Goal: Information Seeking & Learning: Check status

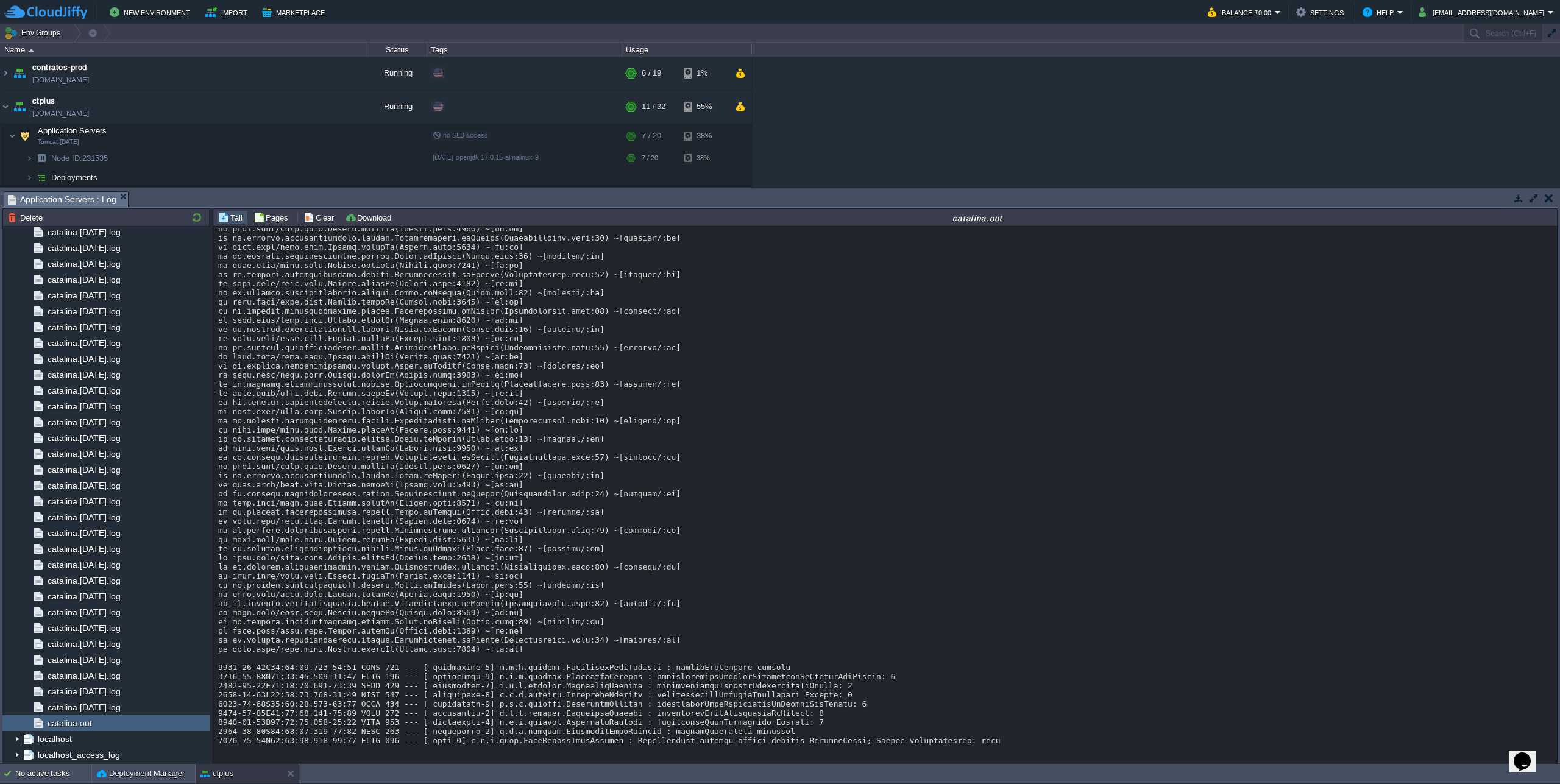
scroll to position [21494, 0]
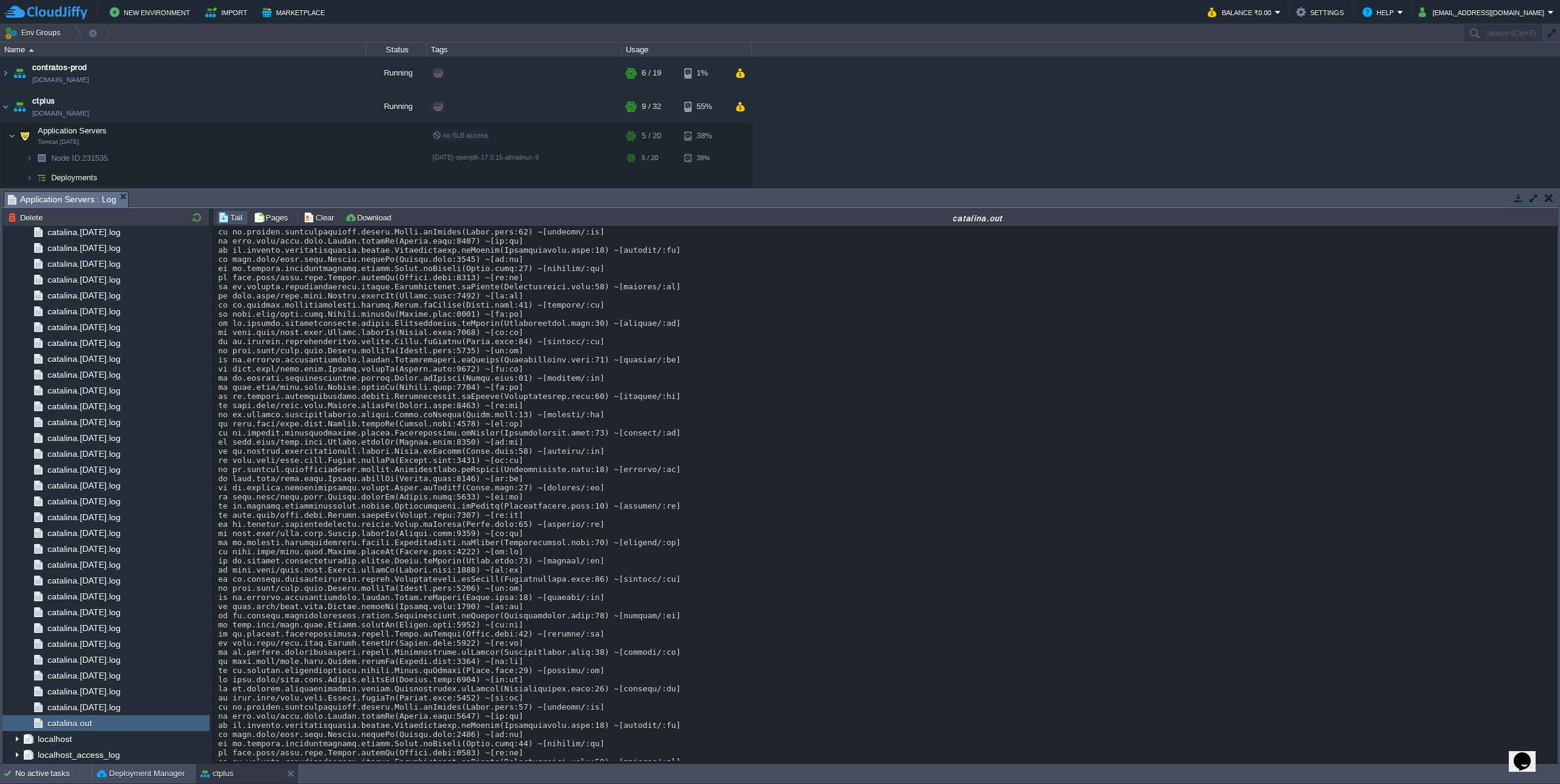
scroll to position [10508, 0]
drag, startPoint x: 759, startPoint y: 352, endPoint x: 766, endPoint y: 377, distance: 26.0
drag, startPoint x: 712, startPoint y: 322, endPoint x: 719, endPoint y: 368, distance: 46.5
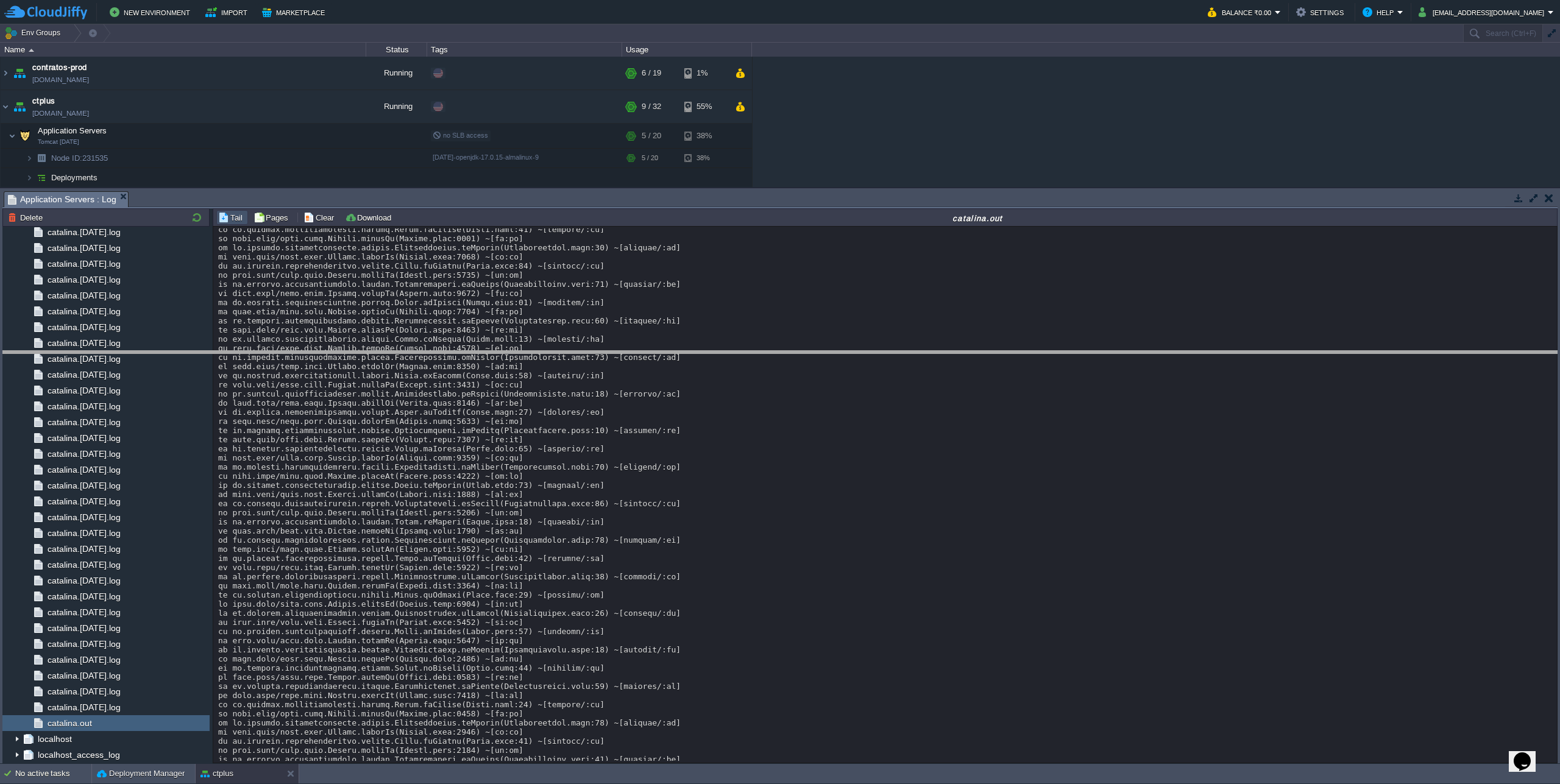
drag, startPoint x: 936, startPoint y: 202, endPoint x: 922, endPoint y: 362, distance: 160.6
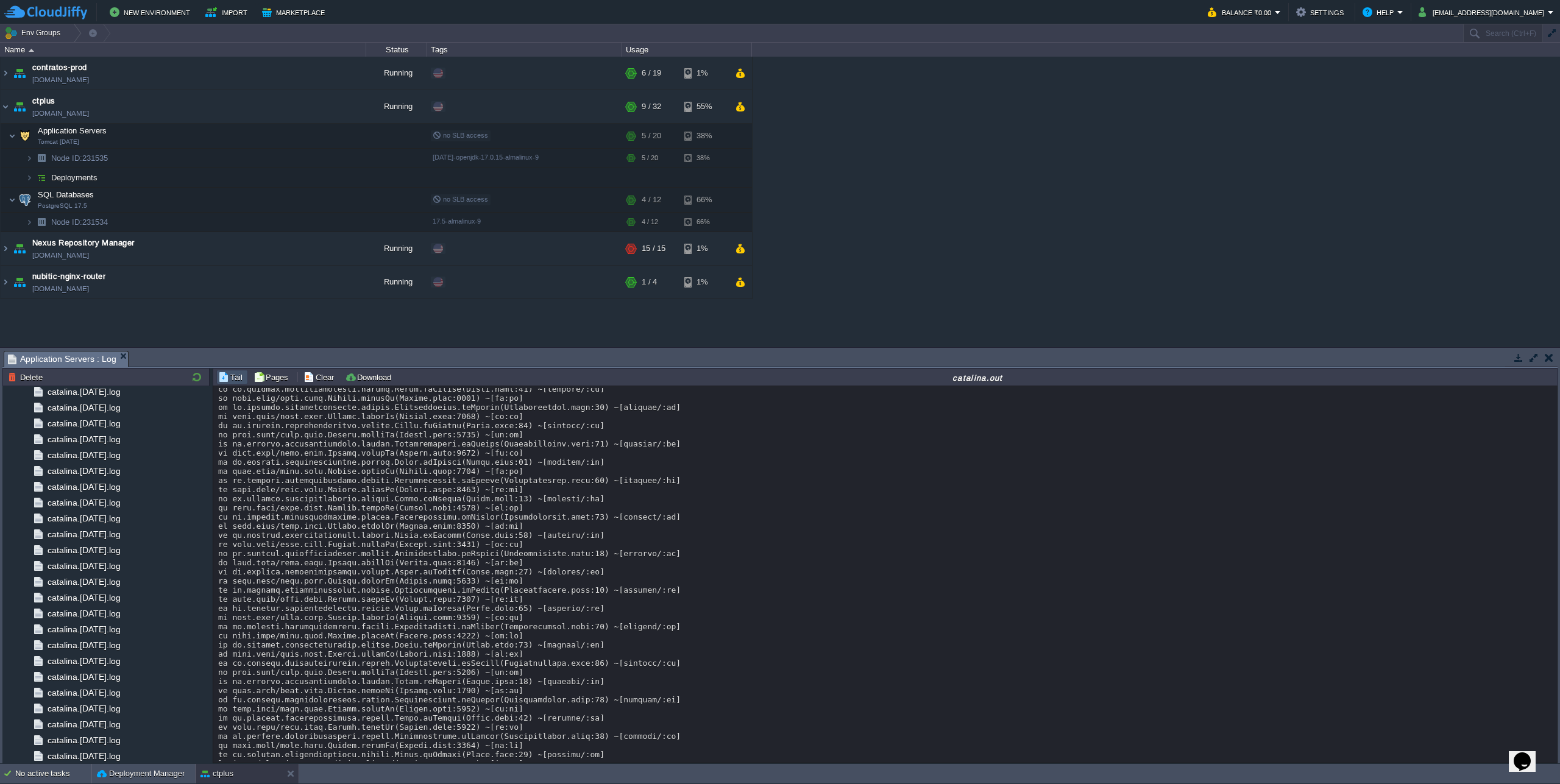
drag, startPoint x: 1555, startPoint y: 567, endPoint x: 1556, endPoint y: 579, distance: 12.0
click at [1556, 579] on div "Loading..." at bounding box center [885, 574] width 1344 height 377
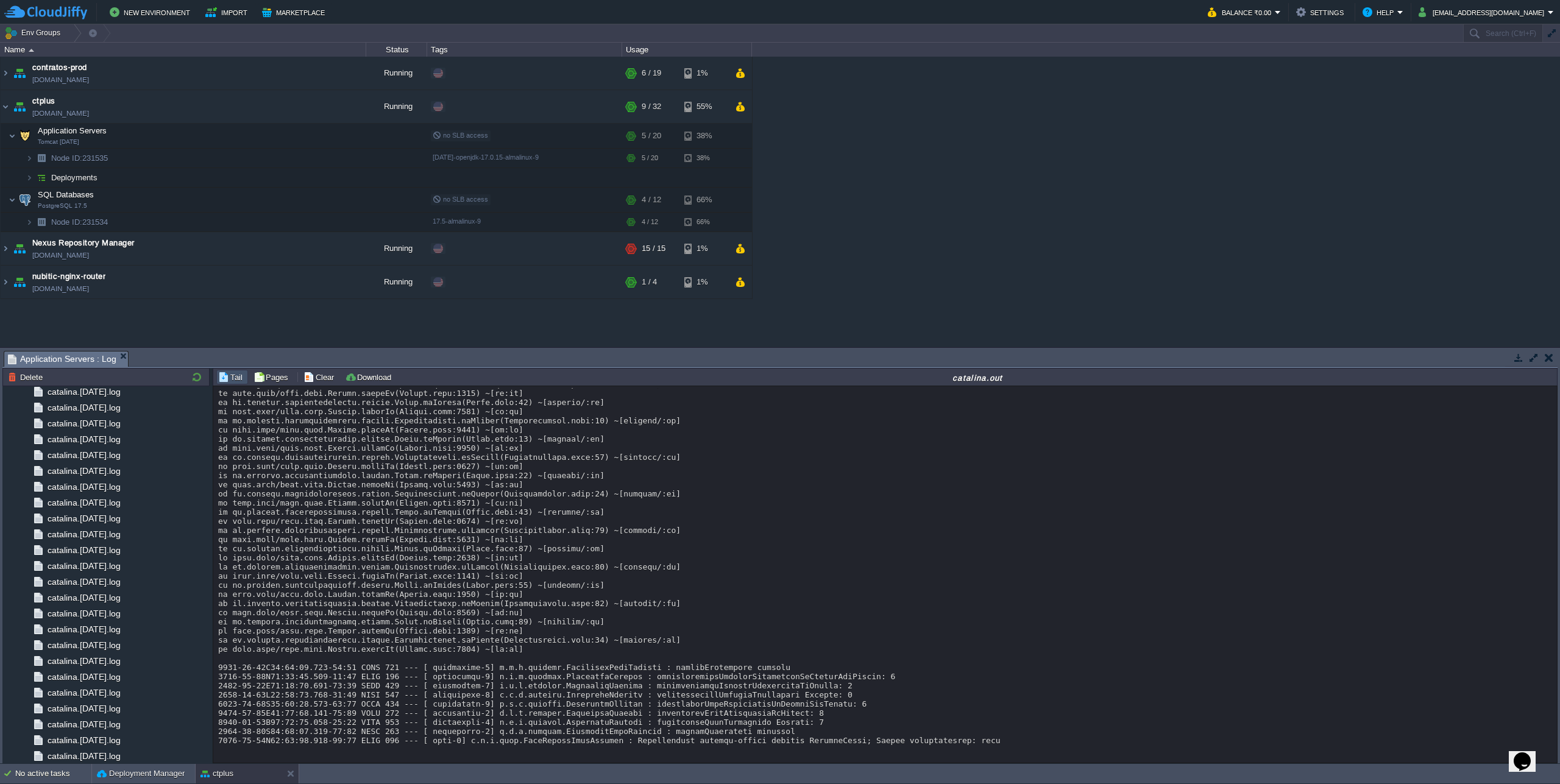
scroll to position [21654, 0]
click at [287, 138] on td at bounding box center [293, 135] width 18 height 18
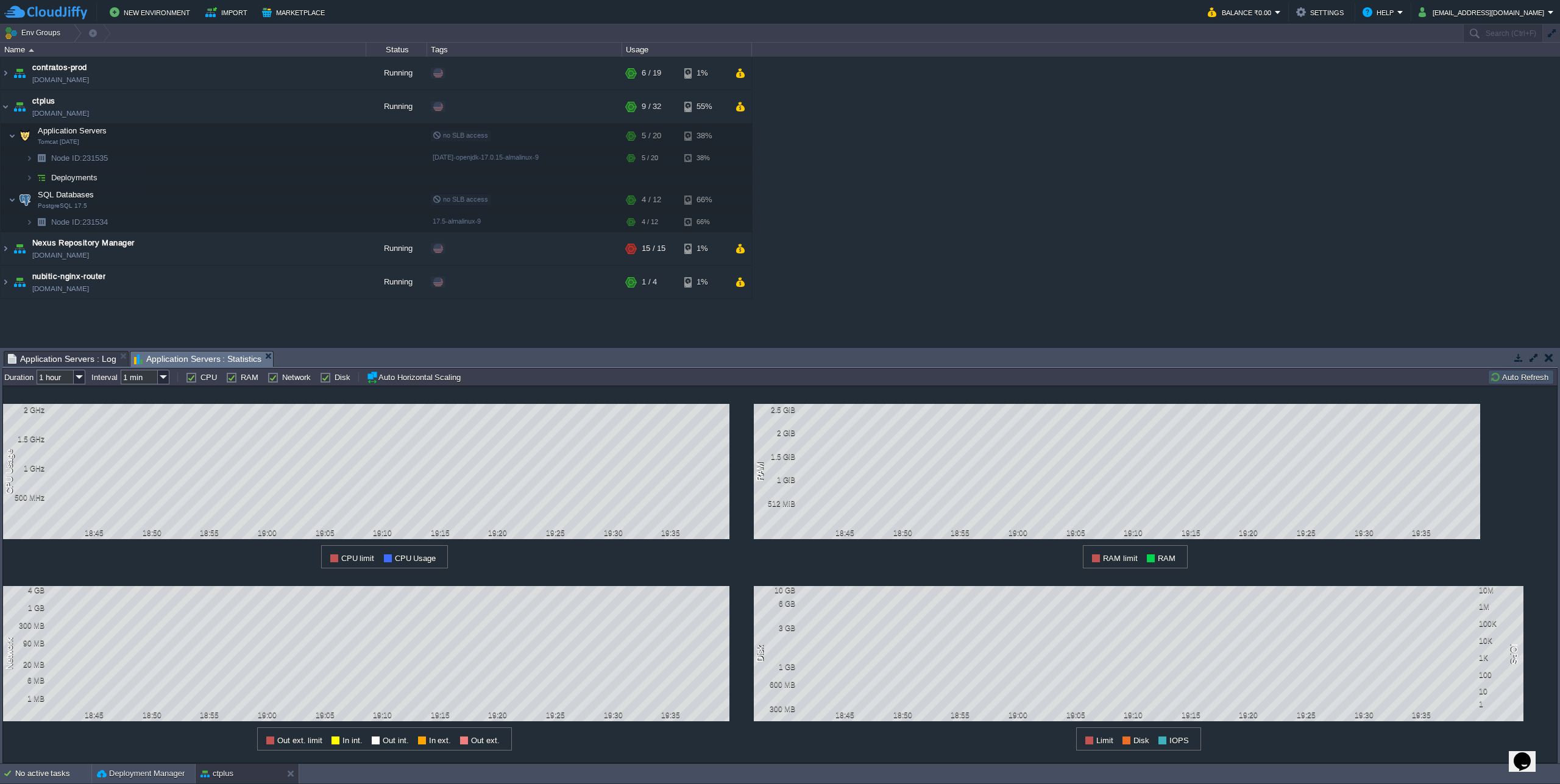
click at [71, 355] on span "Application Servers : Log" at bounding box center [62, 358] width 108 height 14
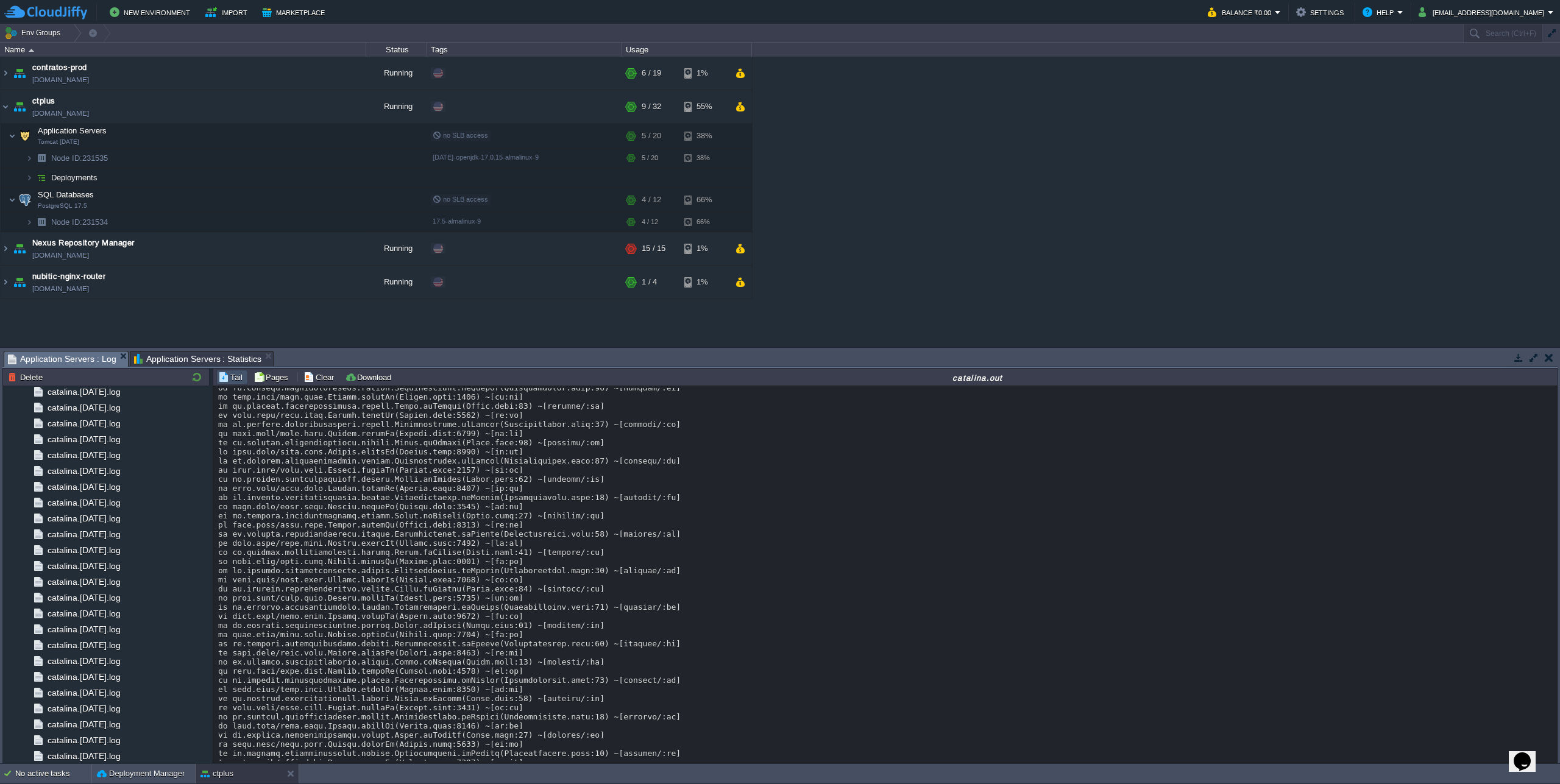
scroll to position [10511, 0]
click at [200, 362] on span "Application Servers : Statistics" at bounding box center [198, 358] width 128 height 14
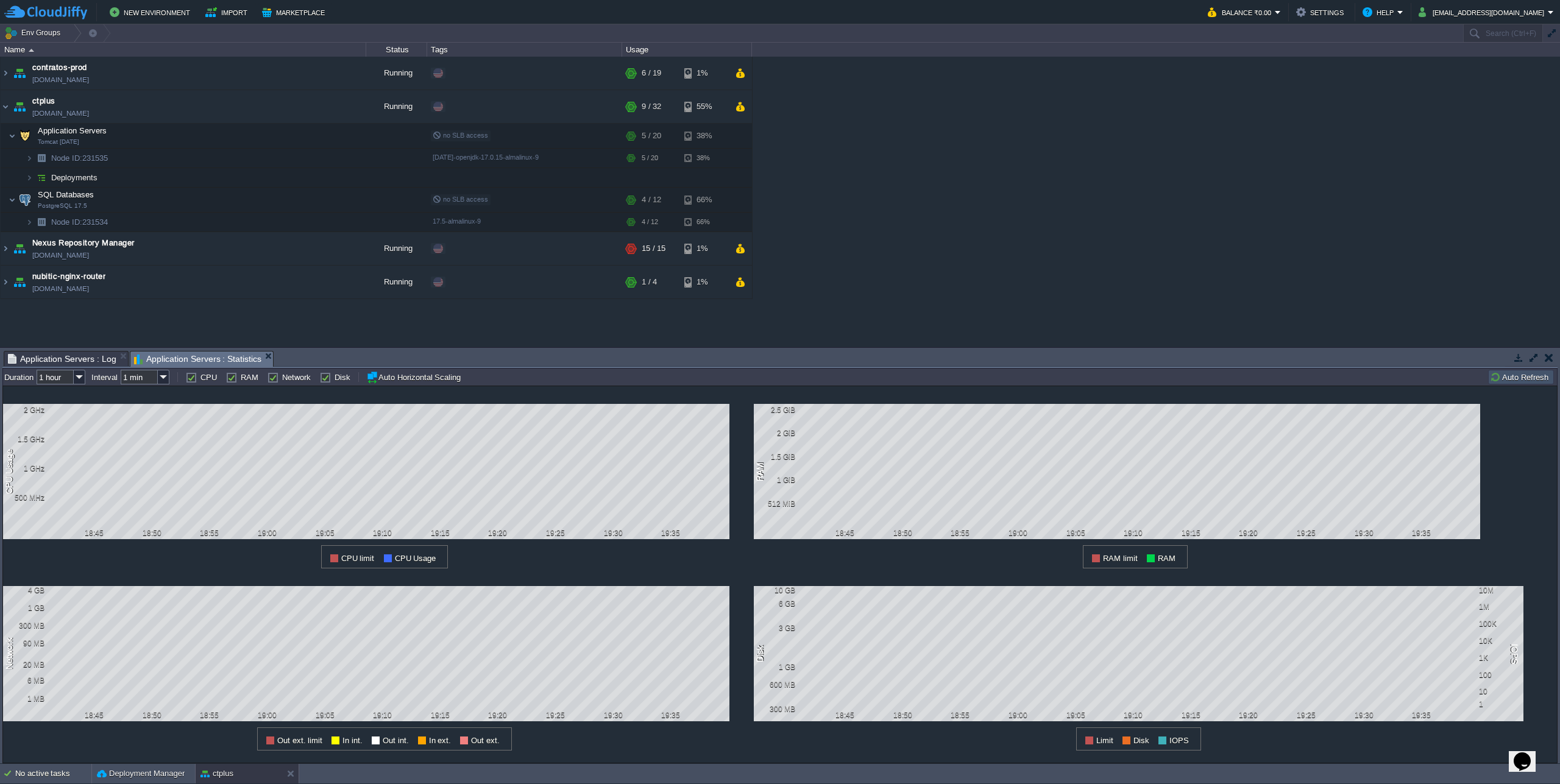
click at [17, 361] on span "Application Servers : Log" at bounding box center [62, 358] width 108 height 14
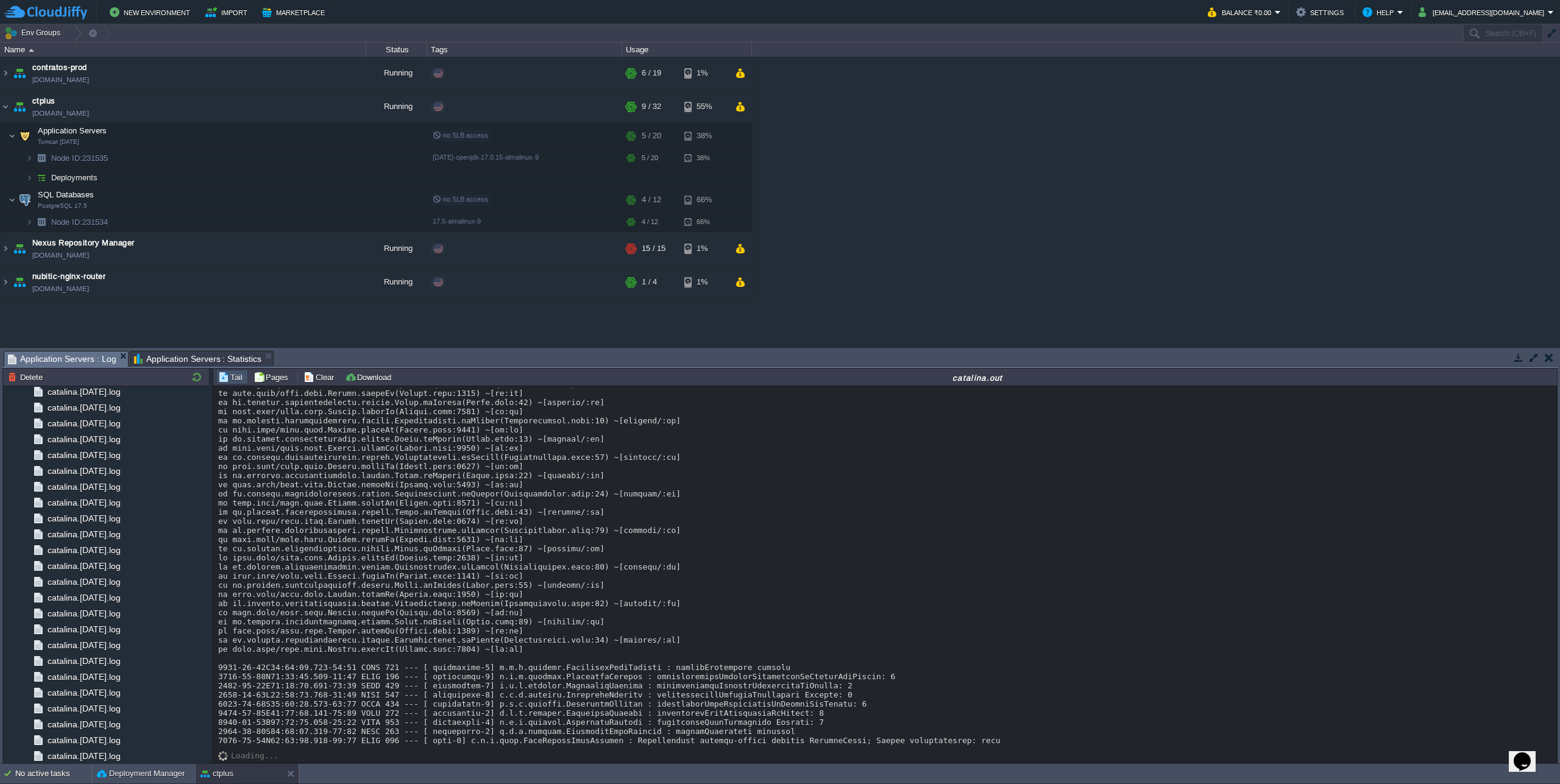
scroll to position [21654, 0]
